Goal: Find specific page/section: Find specific page/section

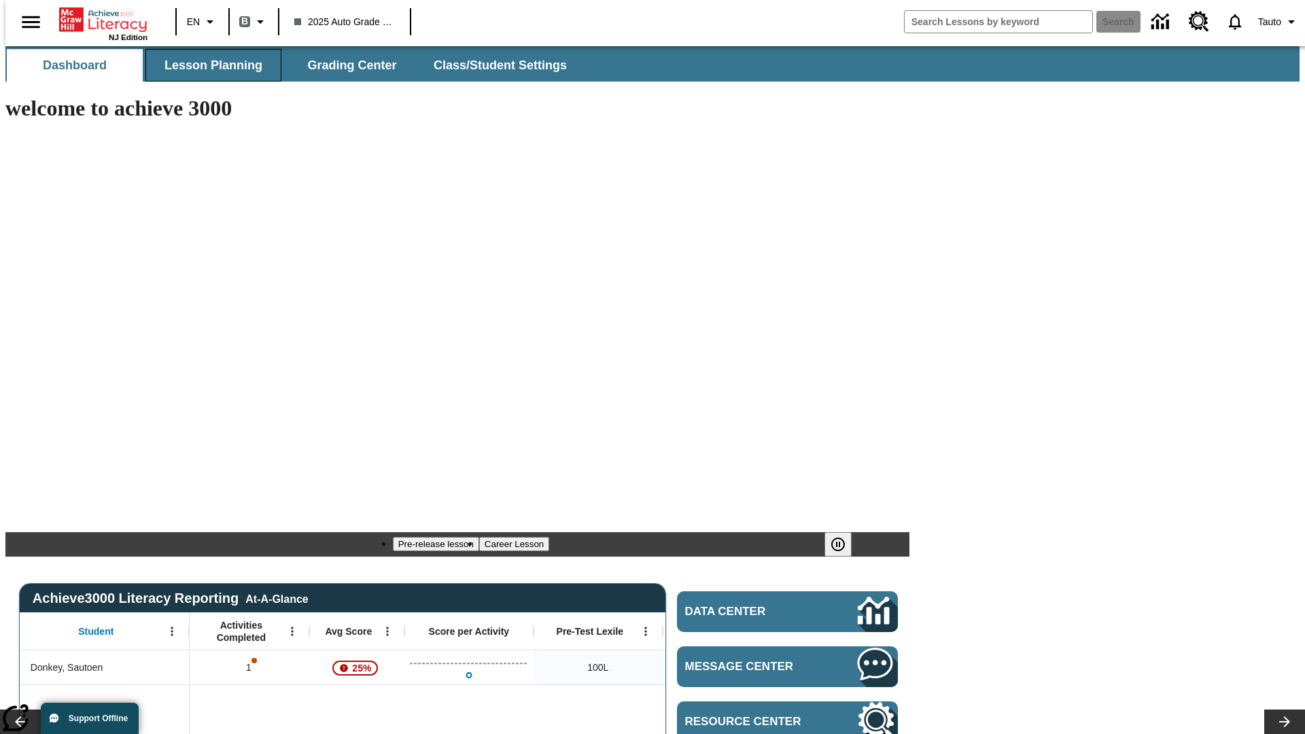
click at [208, 65] on span "Lesson Planning" at bounding box center [214, 66] width 98 height 16
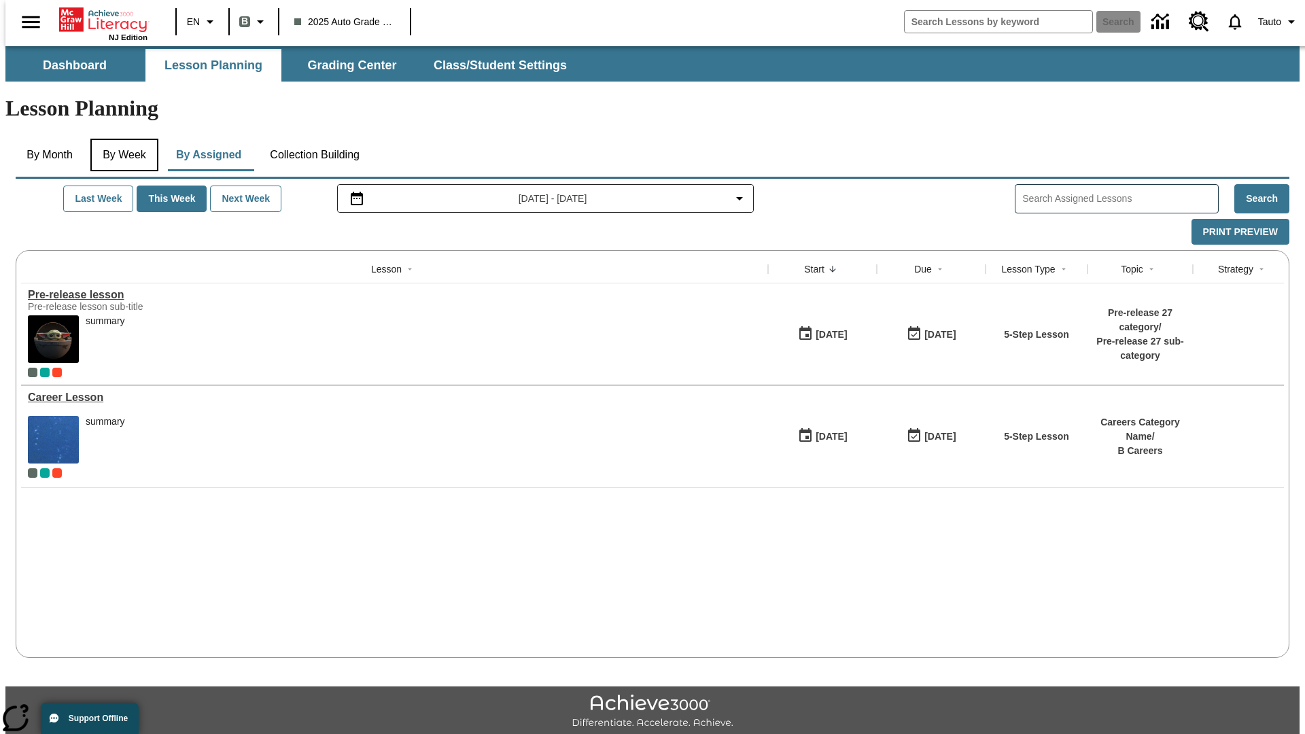
click at [122, 139] on button "By Week" at bounding box center [124, 155] width 68 height 33
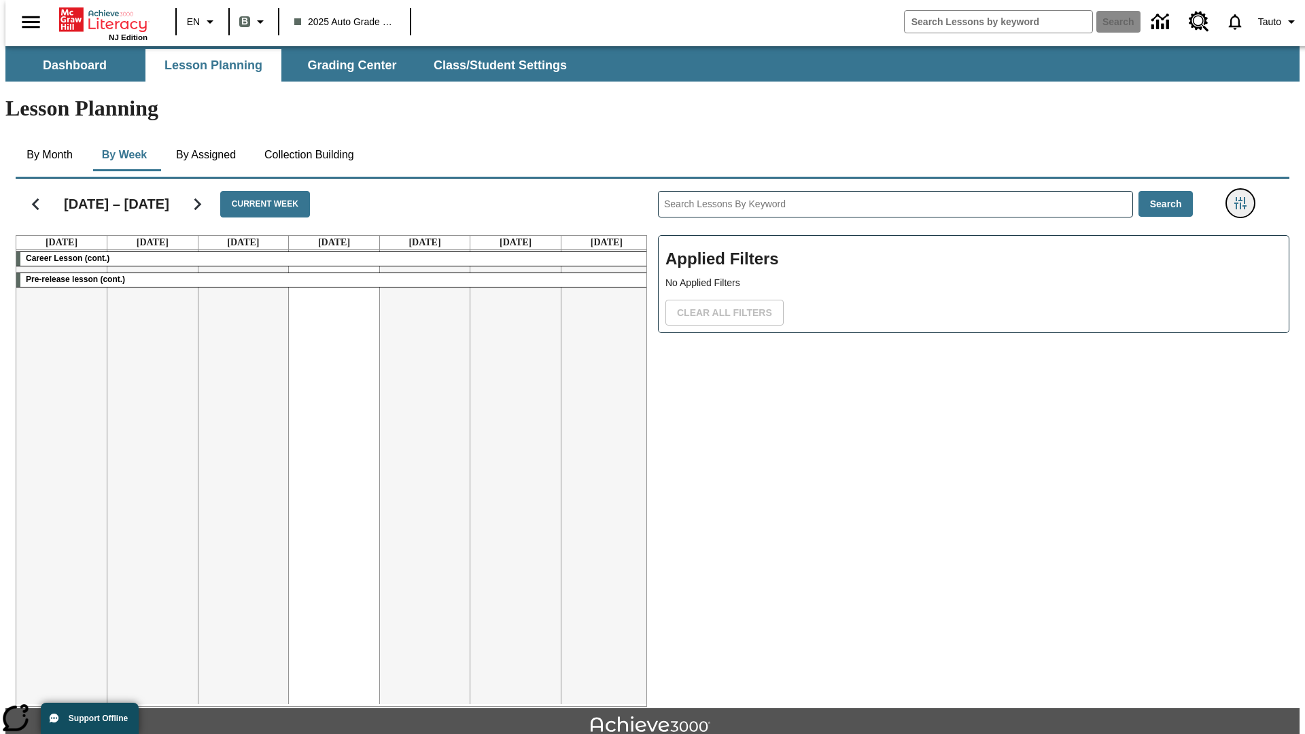
click at [1245, 197] on icon "Filters Side menu" at bounding box center [1241, 203] width 12 height 12
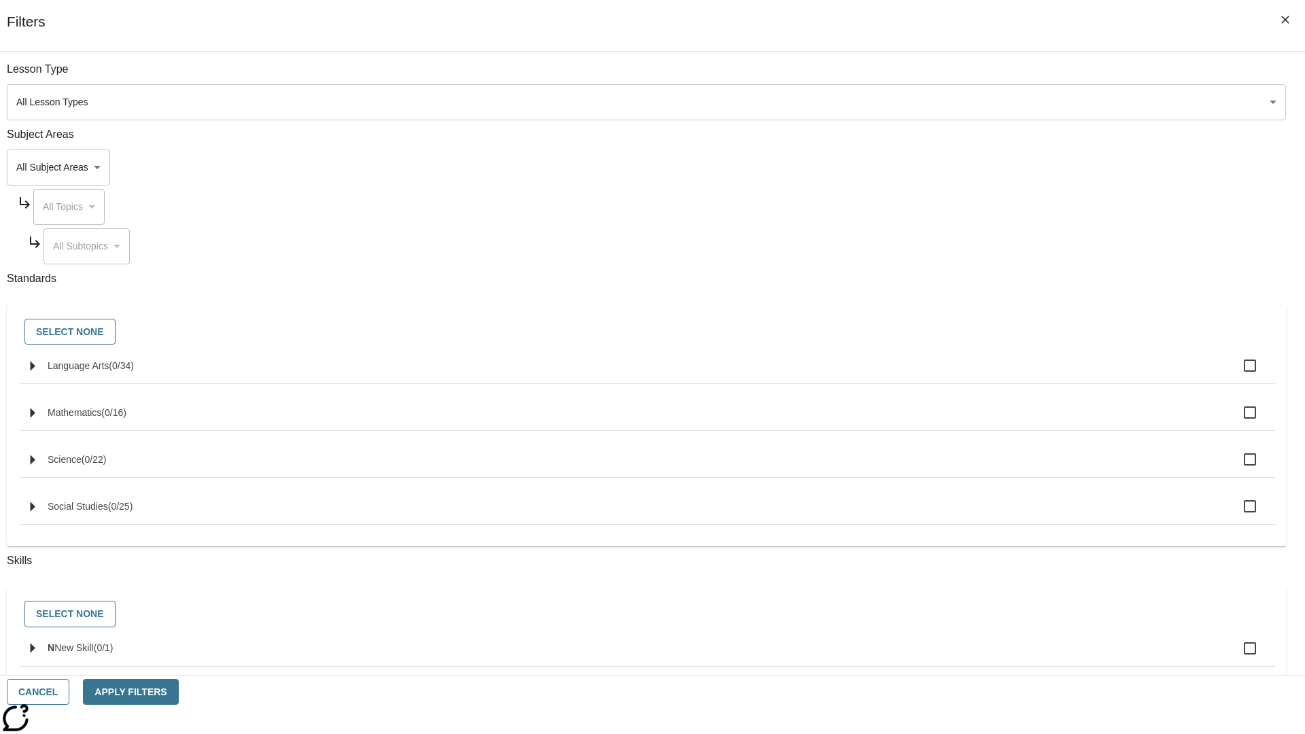
click at [979, 102] on body "Skip to main content NJ Edition EN B 2025 Auto Grade 1 B Search 0 Tauto Dashboa…" at bounding box center [652, 421] width 1294 height 750
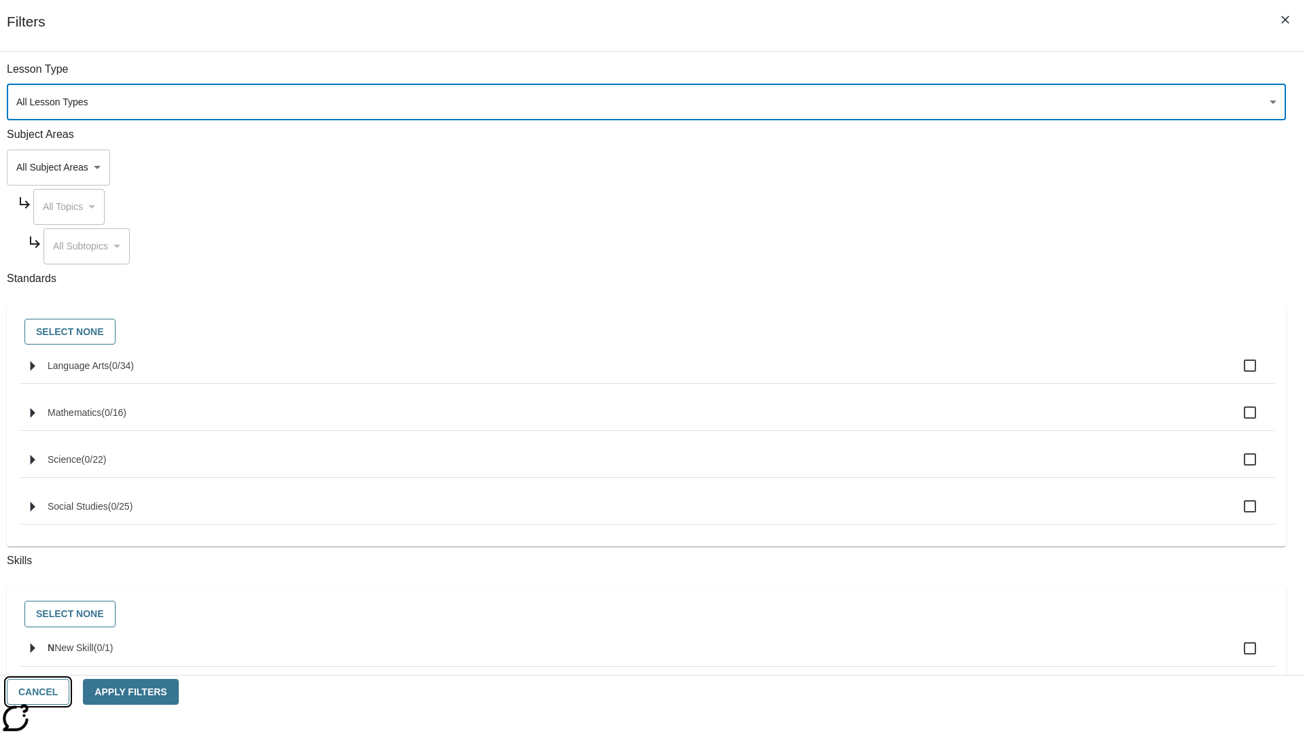
click at [69, 692] on button "Cancel" at bounding box center [38, 692] width 63 height 27
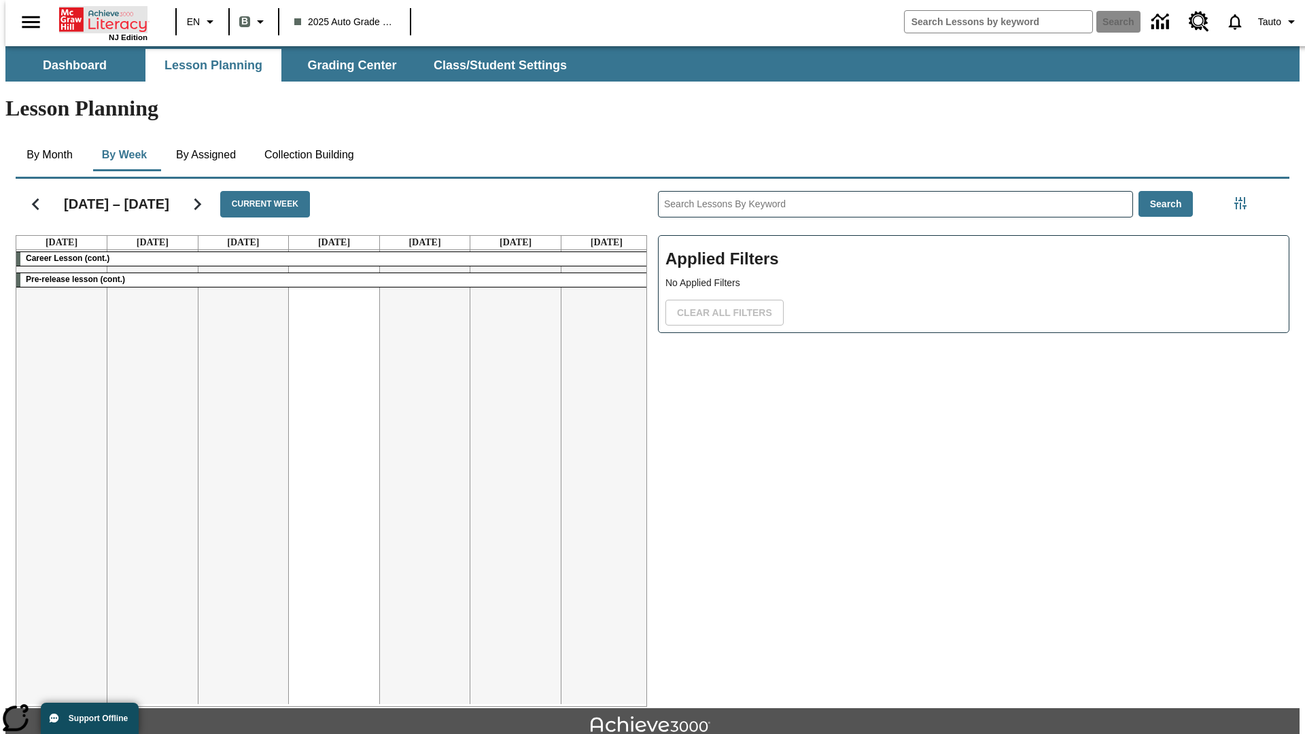
click at [98, 18] on icon "Home" at bounding box center [104, 19] width 90 height 27
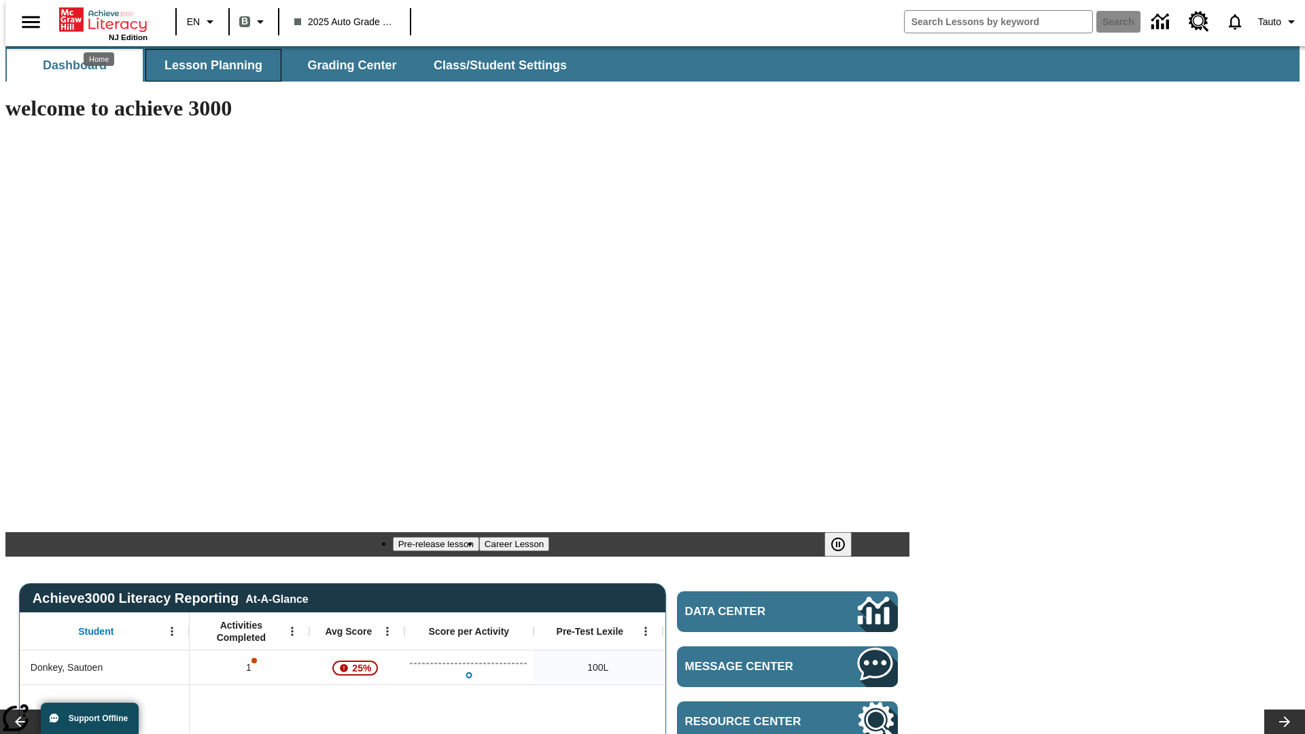
click at [208, 65] on span "Lesson Planning" at bounding box center [214, 66] width 98 height 16
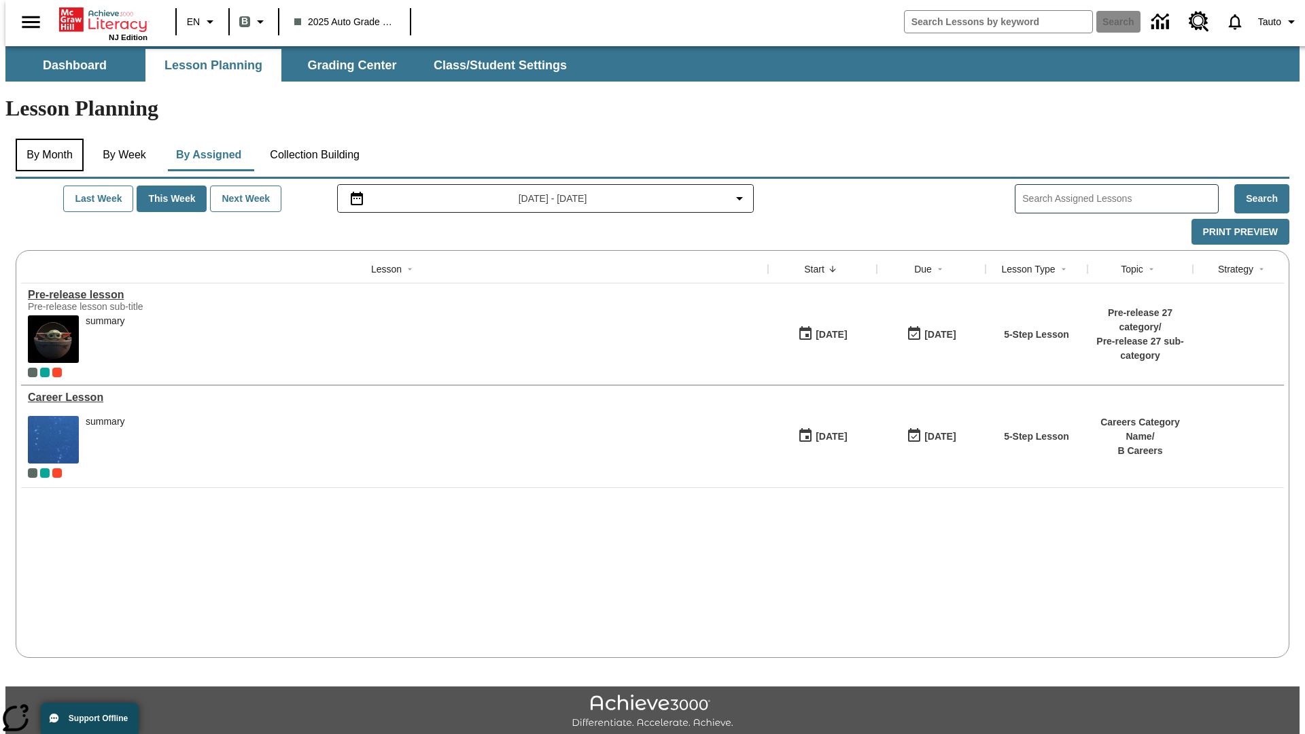
click at [46, 139] on button "By Month" at bounding box center [50, 155] width 68 height 33
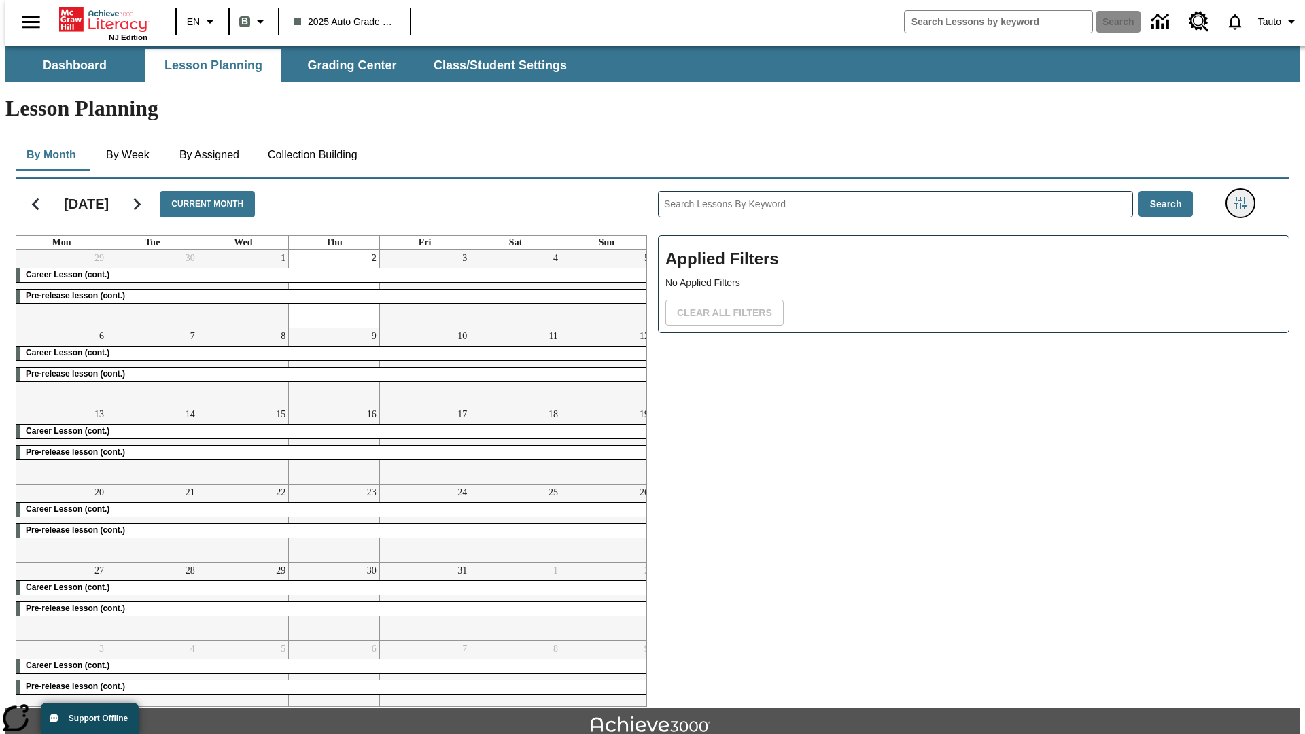
click at [1245, 197] on icon "Filters Side menu" at bounding box center [1241, 203] width 12 height 12
